Goal: Task Accomplishment & Management: Manage account settings

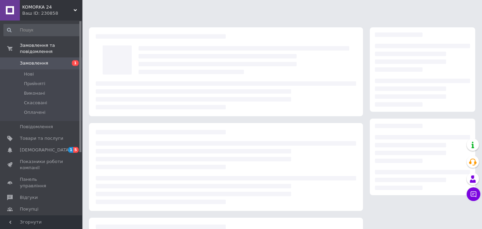
scroll to position [83, 0]
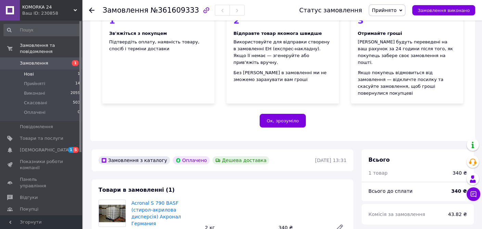
click at [56, 69] on li "Нові 1" at bounding box center [42, 74] width 84 height 10
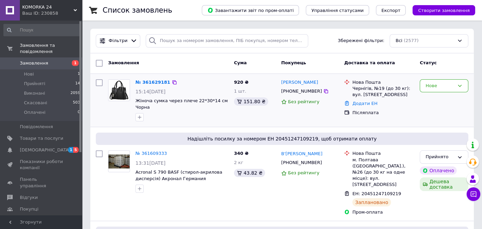
click at [459, 119] on div "Нове" at bounding box center [444, 101] width 54 height 48
click at [444, 86] on div "Нове" at bounding box center [439, 85] width 29 height 7
click at [440, 102] on li "Прийнято" at bounding box center [444, 100] width 48 height 13
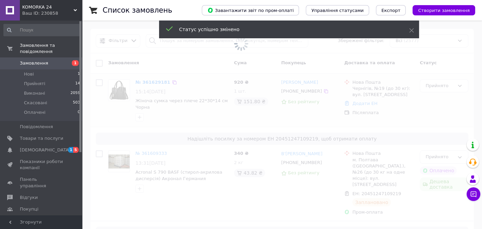
click at [153, 83] on span at bounding box center [241, 43] width 482 height 87
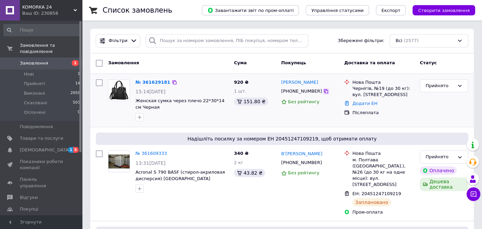
click at [324, 90] on icon at bounding box center [326, 91] width 4 height 4
click at [441, 114] on div "Прийнято" at bounding box center [444, 101] width 54 height 48
click at [140, 81] on link "№ 361629181" at bounding box center [152, 82] width 35 height 5
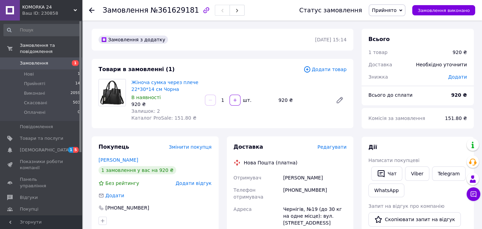
scroll to position [68, 0]
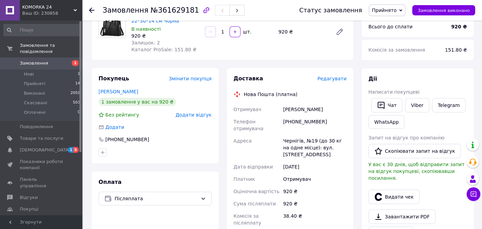
click at [355, 179] on div "Доставка Редагувати Нова Пошта (платна) Отримувач [PERSON_NAME] Телефон отримув…" at bounding box center [290, 194] width 135 height 253
click at [339, 112] on div "[PERSON_NAME]" at bounding box center [315, 109] width 66 height 12
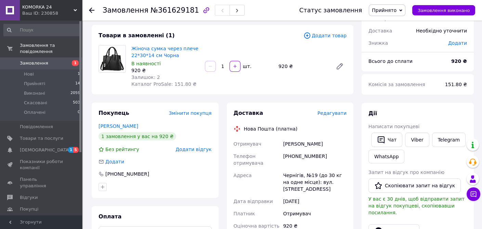
scroll to position [34, 0]
drag, startPoint x: 60, startPoint y: 68, endPoint x: 72, endPoint y: 72, distance: 11.8
click at [60, 69] on li "Нові 1" at bounding box center [42, 74] width 84 height 10
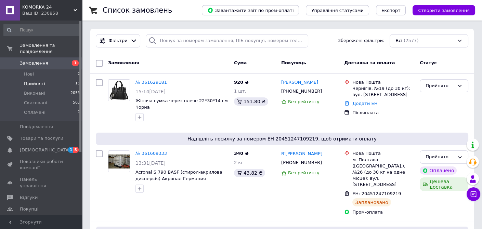
click at [57, 79] on li "Прийняті 15" at bounding box center [42, 84] width 84 height 10
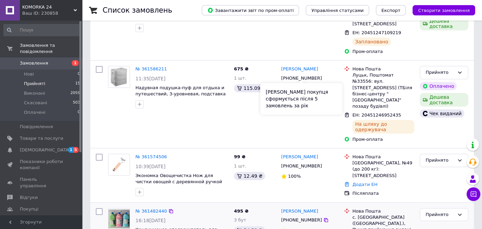
scroll to position [239, 0]
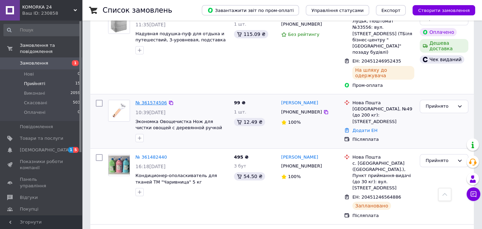
click at [152, 100] on link "№ 361574506" at bounding box center [150, 102] width 31 height 5
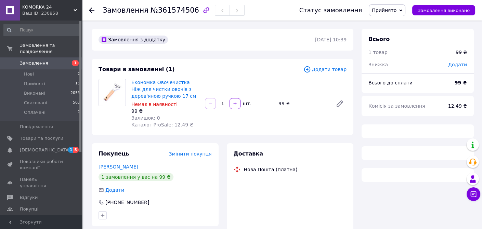
scroll to position [76, 0]
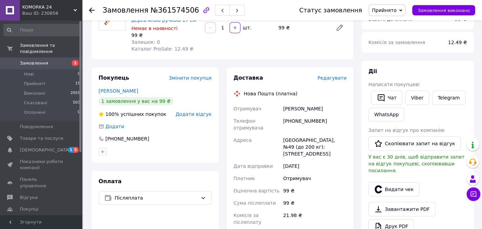
click at [145, 203] on div "Післяплата" at bounding box center [154, 198] width 113 height 14
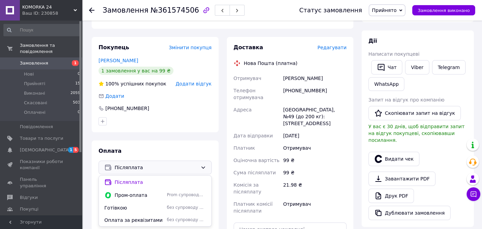
scroll to position [144, 0]
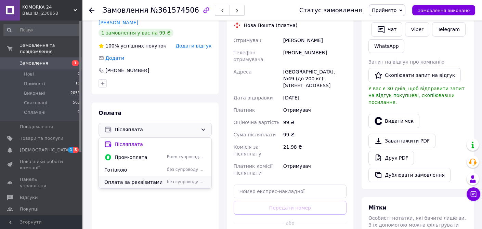
click at [134, 183] on span "Оплата за реквізитами" at bounding box center [134, 182] width 60 height 7
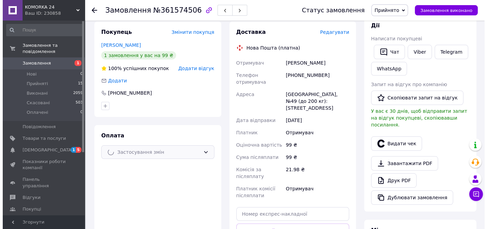
scroll to position [110, 0]
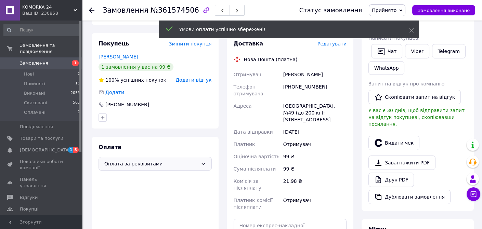
click at [332, 45] on span "Редагувати" at bounding box center [331, 43] width 29 height 5
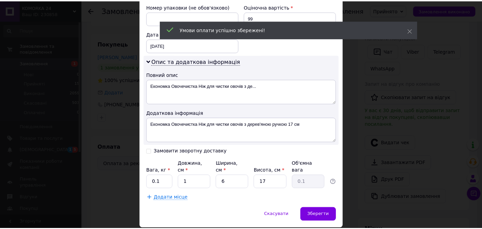
scroll to position [311, 0]
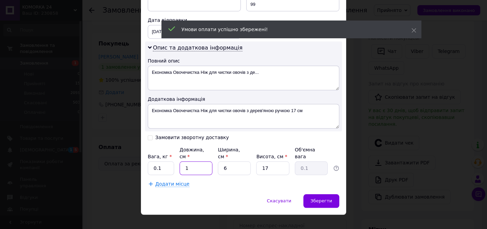
drag, startPoint x: 180, startPoint y: 160, endPoint x: 174, endPoint y: 154, distance: 8.5
click at [173, 159] on div "Вага, кг * 0.1 Довжина, см * 1 Ширина, см * 6 Висота, см * 17 Об'ємна вага 0.1" at bounding box center [243, 160] width 191 height 29
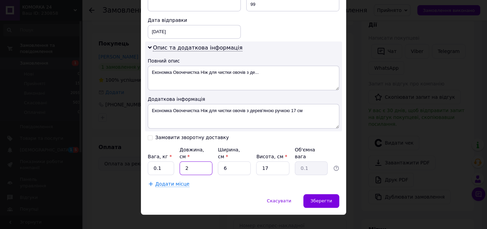
type input "25"
type input "0.64"
type input "25"
type input "2"
type input "0.21"
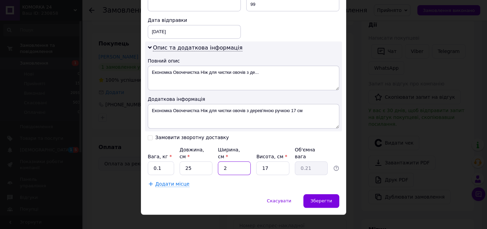
type input "20"
type input "2.13"
type input "20"
type input "4"
type input "0.5"
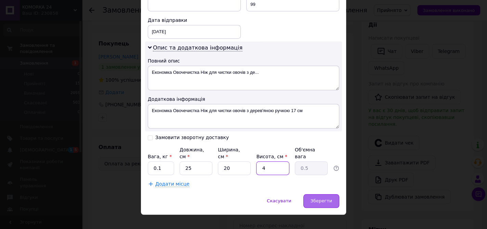
type input "4"
click at [324, 198] on span "Зберегти" at bounding box center [321, 200] width 22 height 5
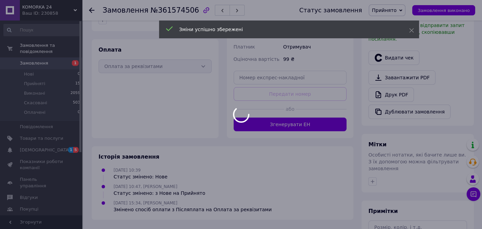
scroll to position [262, 0]
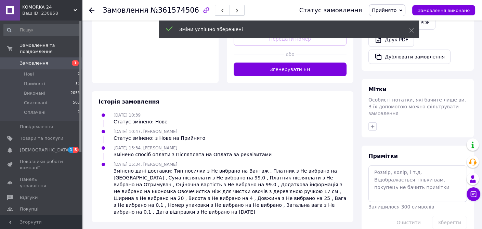
drag, startPoint x: 299, startPoint y: 52, endPoint x: 302, endPoint y: 72, distance: 20.5
click at [299, 63] on button "Згенерувати ЕН" at bounding box center [289, 70] width 113 height 14
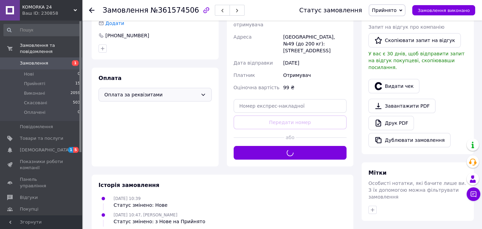
scroll to position [92, 0]
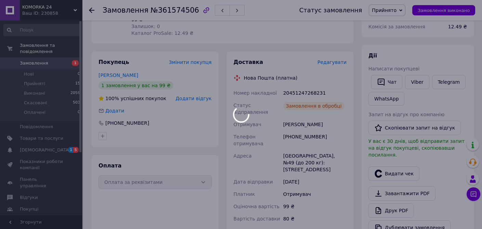
drag, startPoint x: 306, startPoint y: 132, endPoint x: 292, endPoint y: 132, distance: 13.7
click at [292, 132] on div at bounding box center [241, 114] width 482 height 229
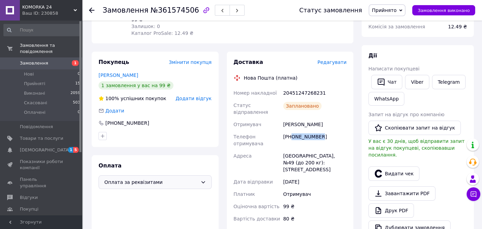
drag, startPoint x: 316, startPoint y: 131, endPoint x: 291, endPoint y: 131, distance: 25.3
click at [291, 131] on div "[PHONE_NUMBER]" at bounding box center [315, 140] width 66 height 19
copy div "0507354040"
drag, startPoint x: 330, startPoint y: 121, endPoint x: 289, endPoint y: 120, distance: 41.0
click at [279, 120] on div "Номер накладної 20451247268231 Статус відправлення Заплановано Отримувач [PERSO…" at bounding box center [290, 156] width 116 height 138
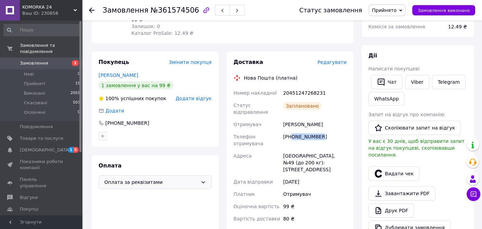
copy div "Отримувач [PERSON_NAME]"
drag, startPoint x: 269, startPoint y: 146, endPoint x: 303, endPoint y: 140, distance: 35.1
click at [269, 150] on div "Адреса" at bounding box center [257, 163] width 50 height 26
drag, startPoint x: 337, startPoint y: 119, endPoint x: 283, endPoint y: 118, distance: 54.0
click at [283, 118] on div "[PERSON_NAME]" at bounding box center [315, 124] width 66 height 12
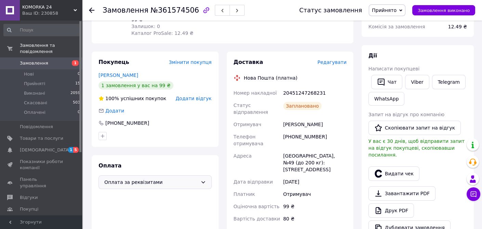
copy div "[PERSON_NAME]"
drag, startPoint x: 320, startPoint y: 92, endPoint x: 283, endPoint y: 92, distance: 37.6
click at [283, 92] on div "20451247268231" at bounding box center [315, 93] width 66 height 12
copy div "20451247268231"
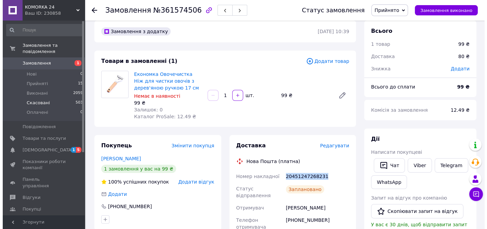
scroll to position [0, 0]
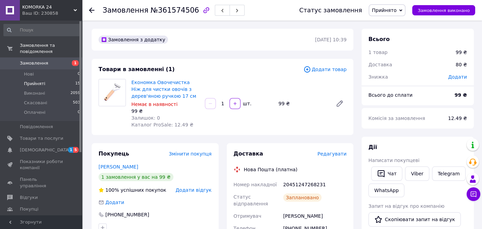
click at [57, 79] on li "Прийняті 15" at bounding box center [42, 84] width 84 height 10
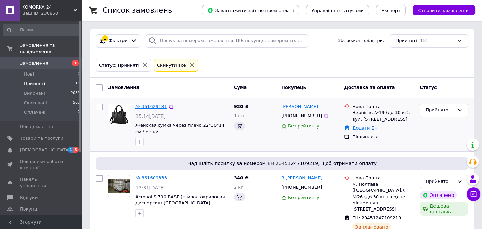
click at [150, 106] on link "№ 361629181" at bounding box center [150, 106] width 31 height 5
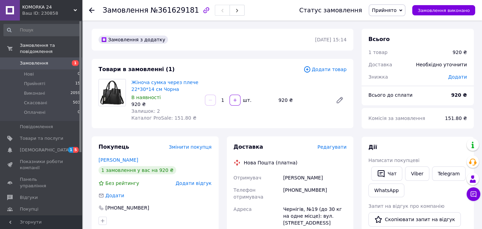
click at [334, 150] on span "Редагувати" at bounding box center [331, 146] width 29 height 5
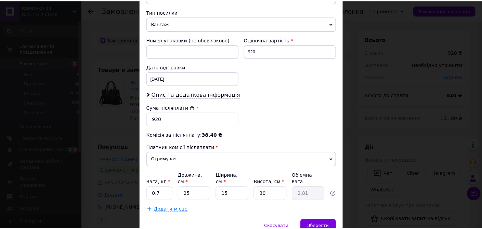
scroll to position [273, 0]
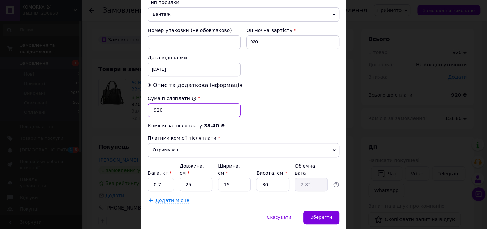
click at [168, 110] on input "920" at bounding box center [194, 110] width 93 height 14
type input "9"
type input "770"
drag, startPoint x: 190, startPoint y: 176, endPoint x: 178, endPoint y: 175, distance: 11.6
click at [179, 178] on input "25" at bounding box center [195, 185] width 33 height 14
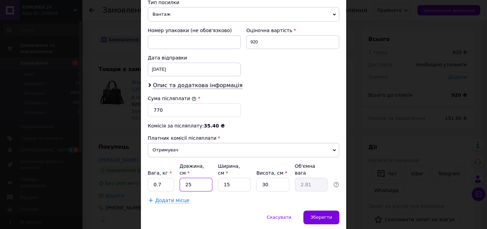
type input "3"
type input "0.34"
type input "35"
type input "3.94"
type input "35"
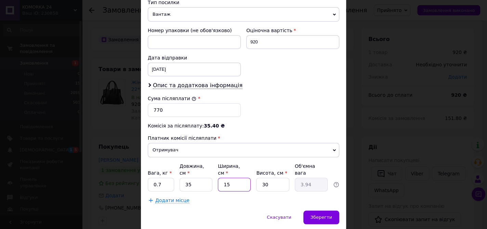
type input "2"
type input "0.53"
type input "20"
type input "5.25"
type input "20"
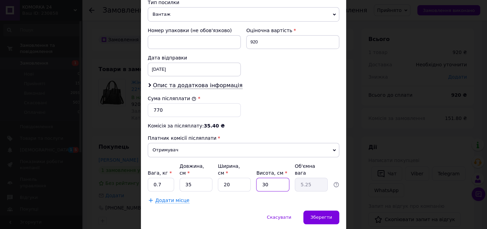
type input "2"
type input "0.35"
type input "25"
type input "4.38"
type input "25"
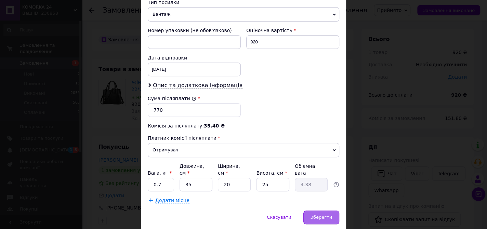
click at [324, 215] on span "Зберегти" at bounding box center [321, 217] width 22 height 5
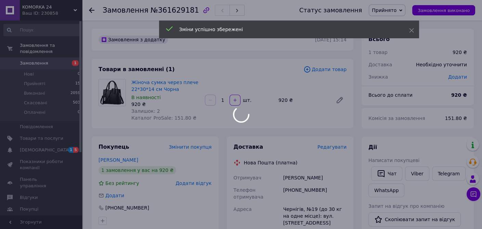
scroll to position [171, 0]
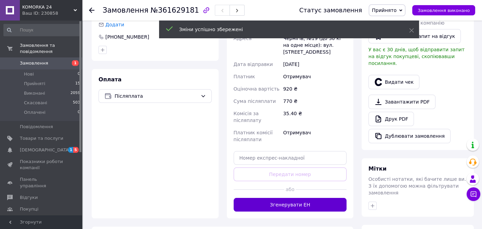
click at [291, 198] on button "Згенерувати ЕН" at bounding box center [289, 205] width 113 height 14
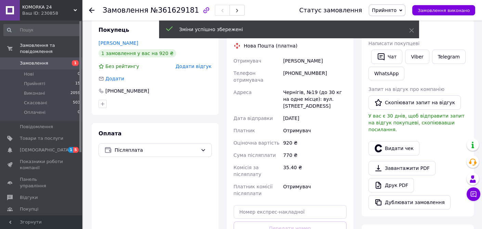
scroll to position [68, 0]
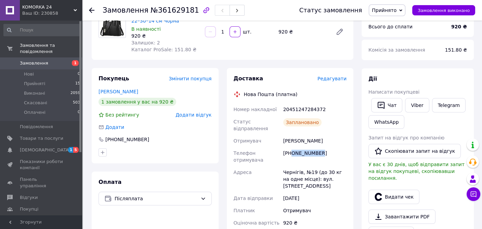
drag, startPoint x: 317, startPoint y: 147, endPoint x: 291, endPoint y: 149, distance: 26.0
click at [291, 149] on div "[PHONE_NUMBER]" at bounding box center [315, 156] width 66 height 19
copy div "0963338877"
drag, startPoint x: 322, startPoint y: 137, endPoint x: 282, endPoint y: 137, distance: 39.3
click at [282, 137] on div "[PERSON_NAME]" at bounding box center [315, 141] width 66 height 12
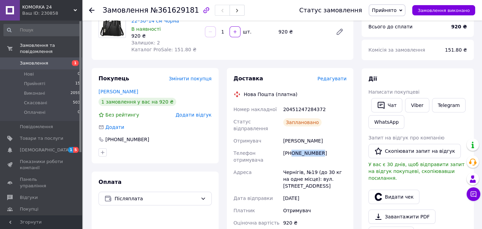
copy div "[PERSON_NAME]"
drag, startPoint x: 320, startPoint y: 109, endPoint x: 284, endPoint y: 110, distance: 35.9
click at [283, 110] on div "20451247284372" at bounding box center [315, 109] width 66 height 12
copy div "20451247284372"
